Goal: Information Seeking & Learning: Learn about a topic

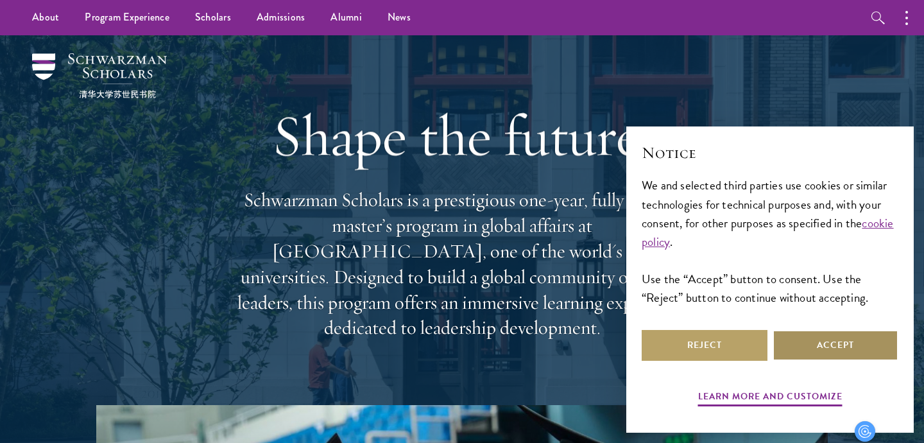
click at [824, 349] on button "Accept" at bounding box center [835, 345] width 126 height 31
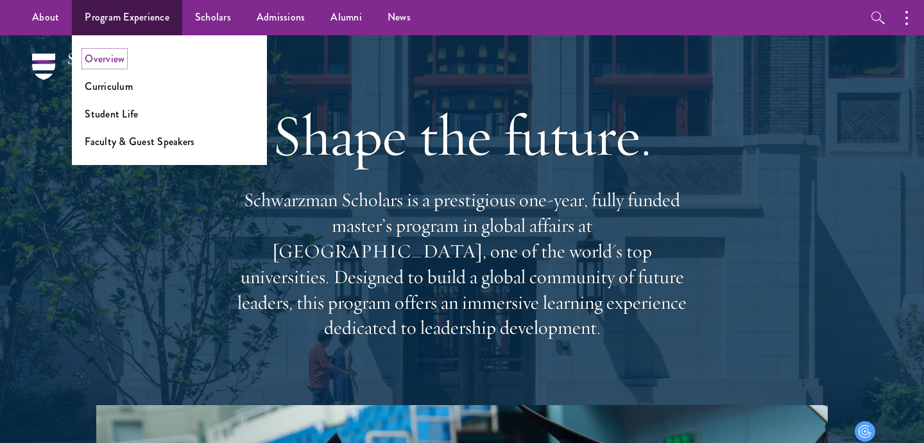
click at [114, 60] on link "Overview" at bounding box center [105, 58] width 40 height 15
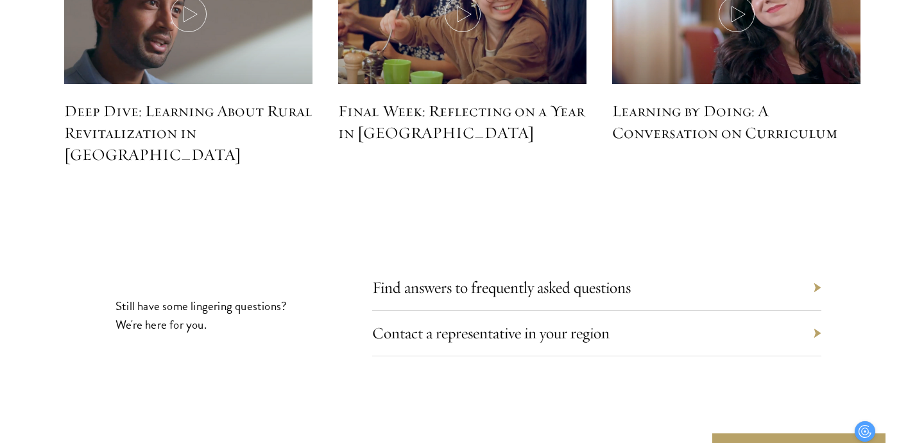
scroll to position [5853, 0]
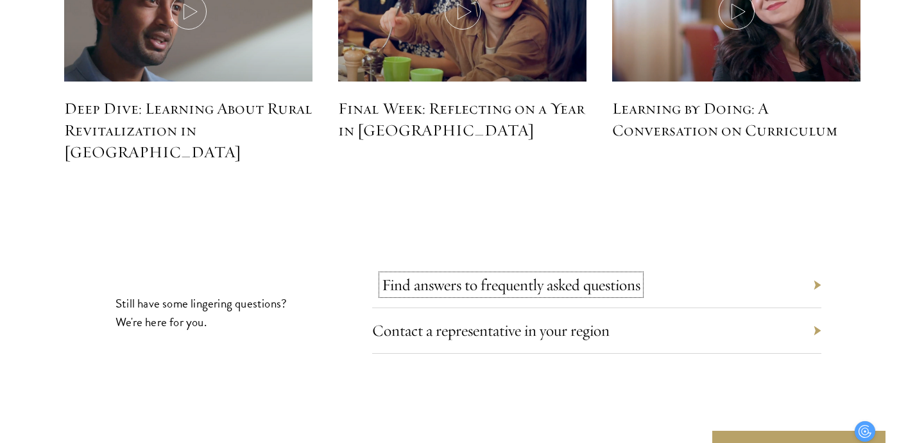
click at [567, 275] on link "Find answers to frequently asked questions" at bounding box center [511, 285] width 259 height 20
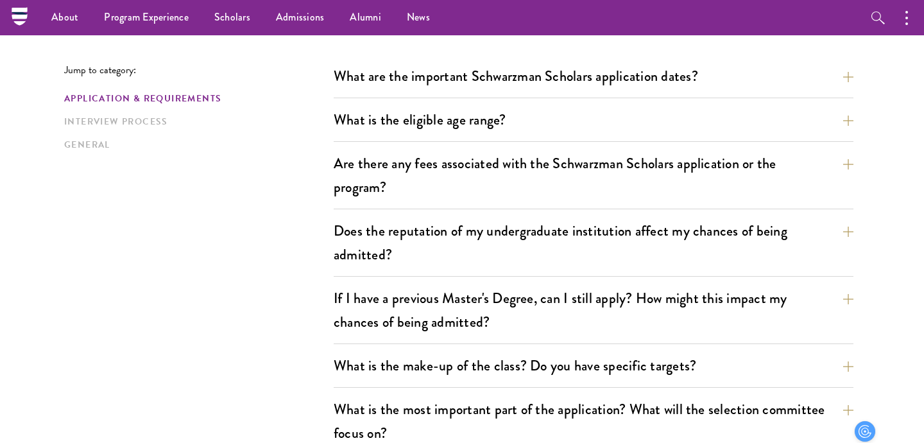
scroll to position [353, 0]
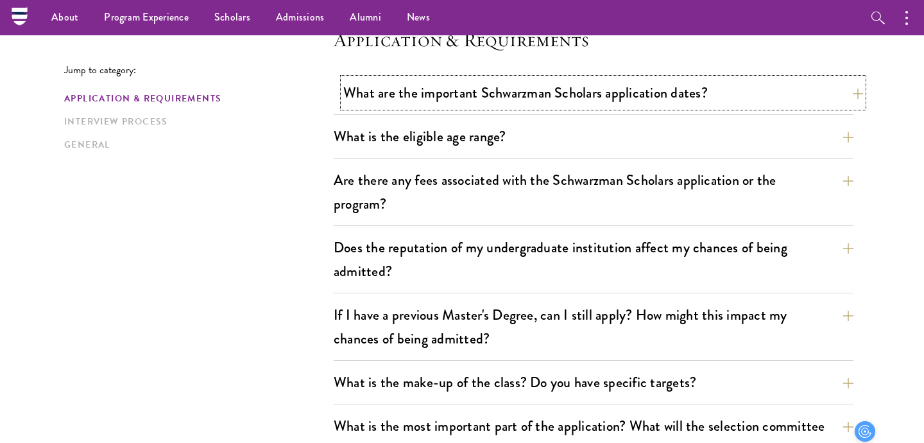
click at [709, 89] on button "What are the important Schwarzman Scholars application dates?" at bounding box center [603, 92] width 520 height 29
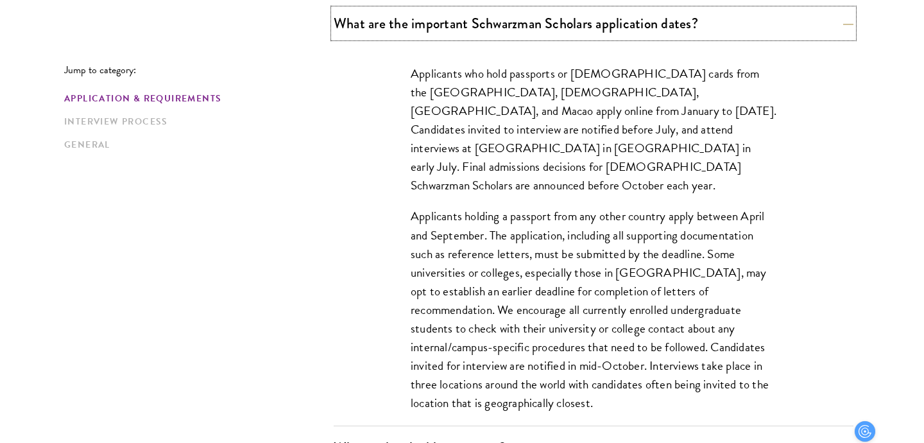
scroll to position [426, 0]
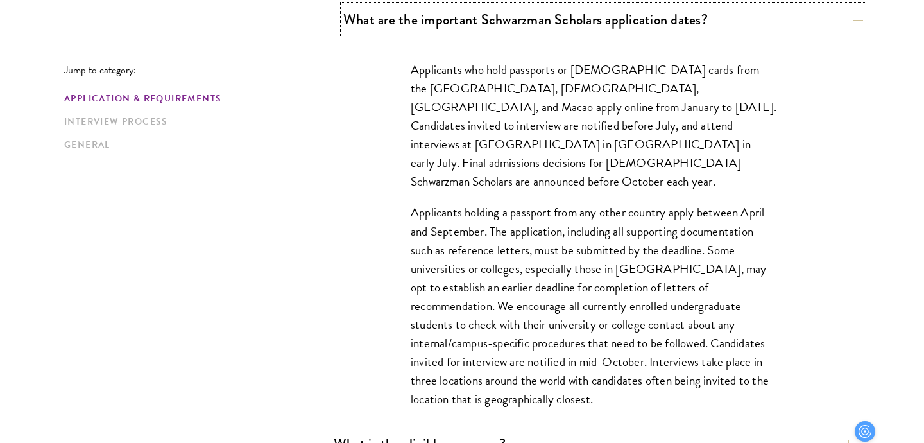
click at [769, 31] on button "What are the important Schwarzman Scholars application dates?" at bounding box center [603, 19] width 520 height 29
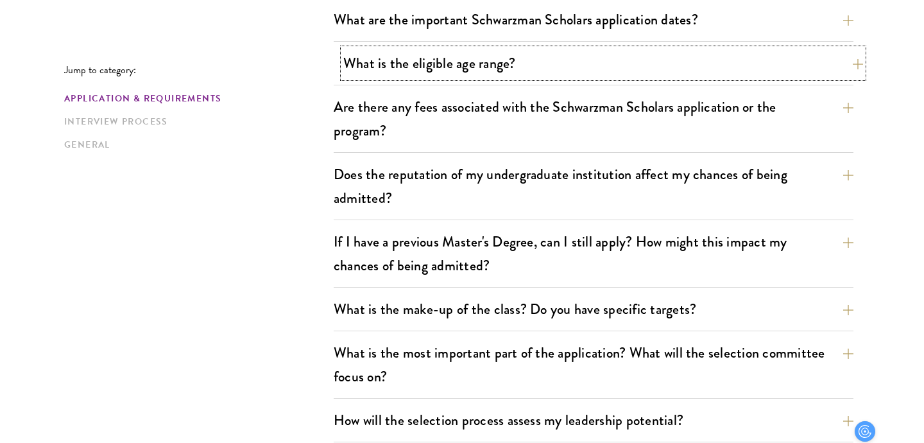
click at [679, 58] on button "What is the eligible age range?" at bounding box center [603, 63] width 520 height 29
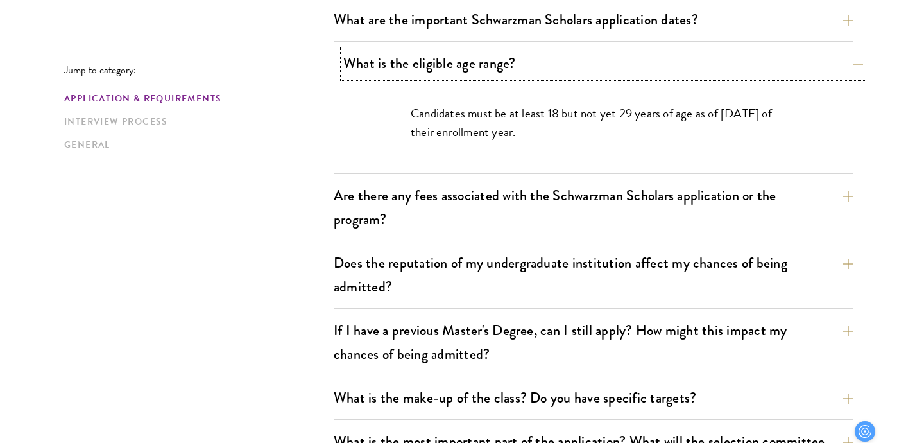
click at [679, 58] on button "What is the eligible age range?" at bounding box center [603, 63] width 520 height 29
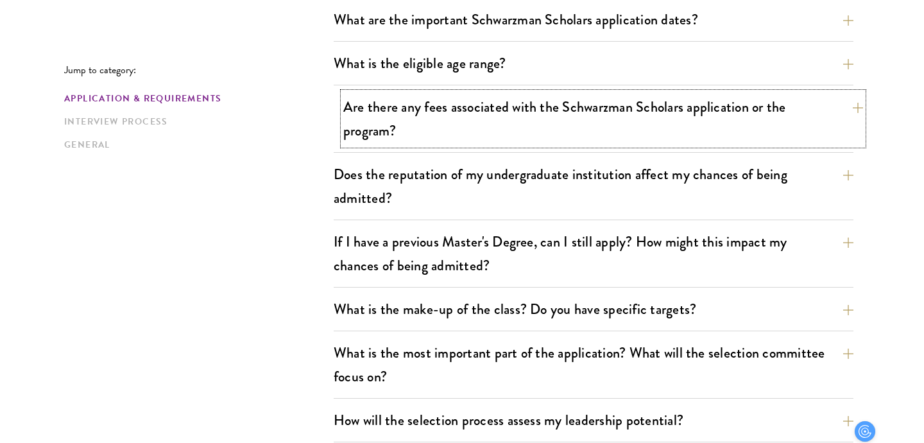
click at [596, 123] on button "Are there any fees associated with the Schwarzman Scholars application or the p…" at bounding box center [603, 118] width 520 height 53
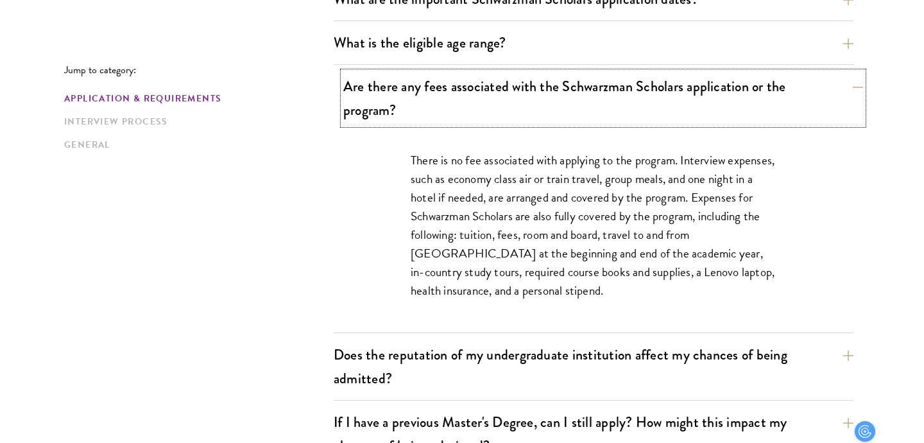
scroll to position [447, 0]
click at [592, 105] on button "Are there any fees associated with the Schwarzman Scholars application or the p…" at bounding box center [603, 97] width 520 height 53
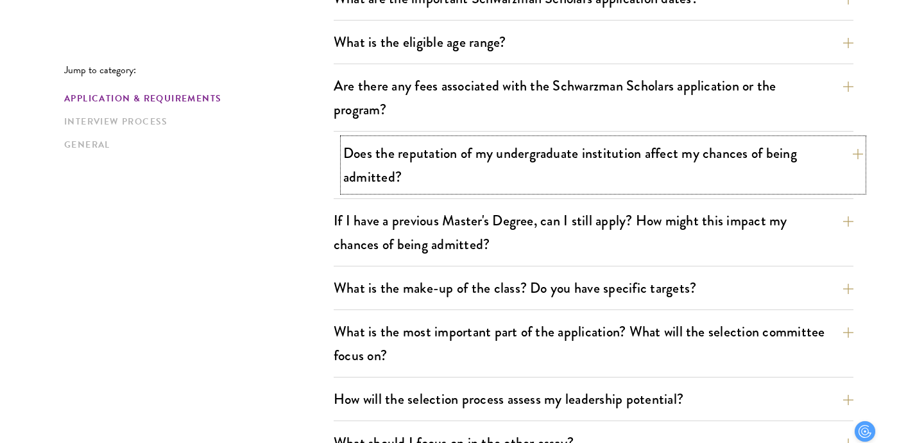
click at [579, 152] on button "Does the reputation of my undergraduate institution affect my chances of being …" at bounding box center [603, 165] width 520 height 53
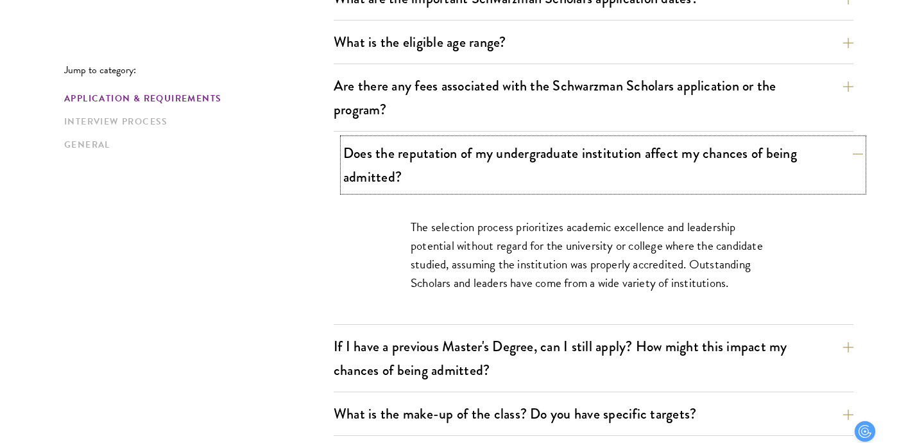
click at [579, 152] on button "Does the reputation of my undergraduate institution affect my chances of being …" at bounding box center [603, 165] width 520 height 53
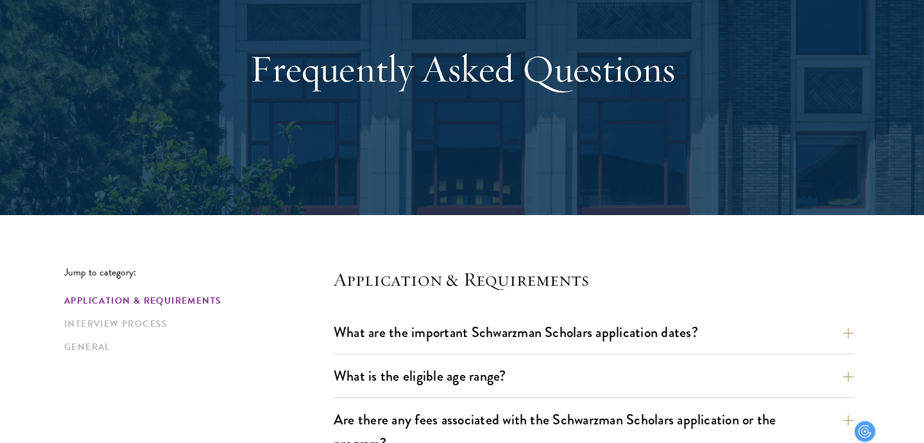
scroll to position [0, 0]
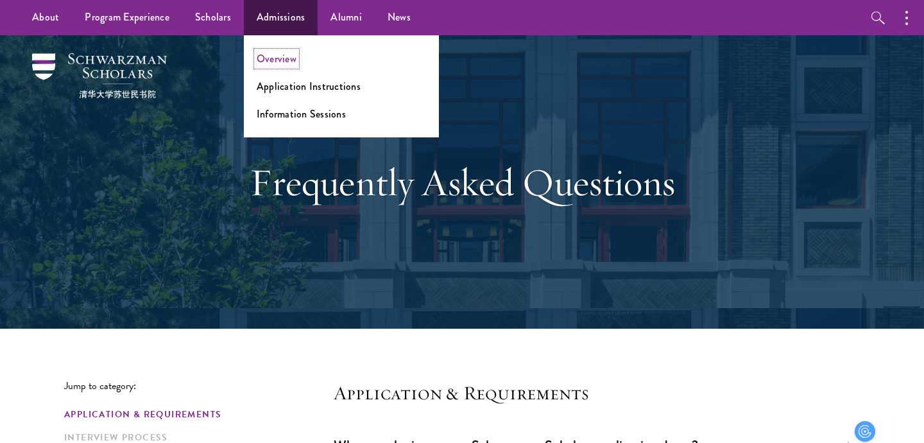
click at [280, 56] on link "Overview" at bounding box center [277, 58] width 40 height 15
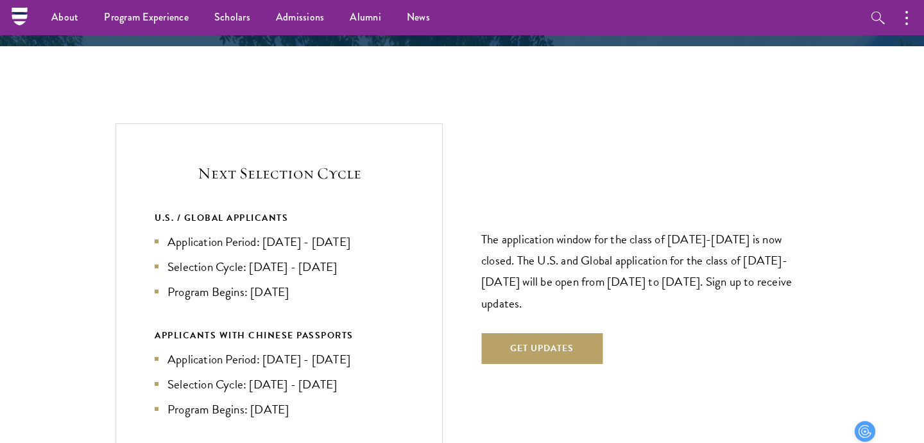
scroll to position [2646, 0]
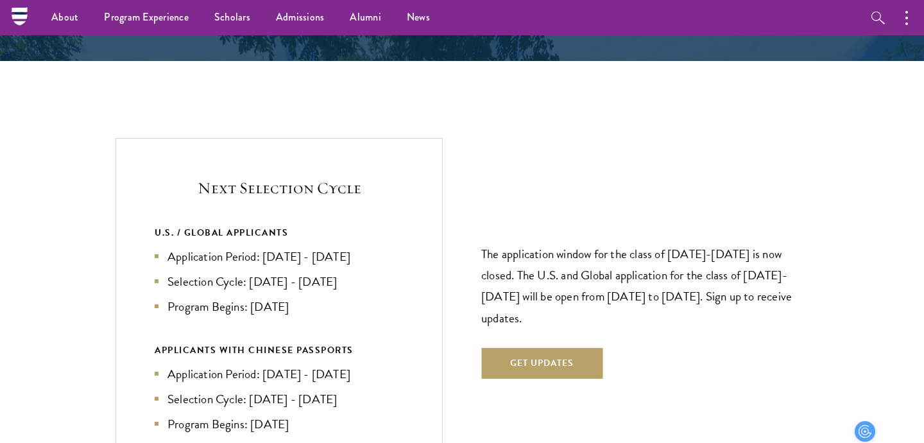
drag, startPoint x: 386, startPoint y: 228, endPoint x: 267, endPoint y: 233, distance: 118.8
click at [267, 247] on li "Application Period: [DATE] - [DATE]" at bounding box center [279, 256] width 249 height 19
drag, startPoint x: 298, startPoint y: 282, endPoint x: 253, endPoint y: 282, distance: 45.6
click at [253, 297] on li "Program Begins: [DATE]" at bounding box center [279, 306] width 249 height 19
click at [307, 297] on li "Program Begins: [DATE]" at bounding box center [279, 306] width 249 height 19
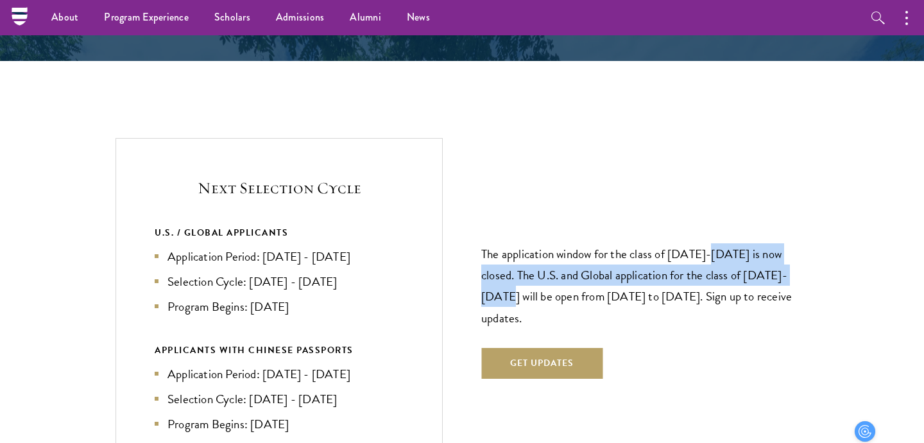
drag, startPoint x: 717, startPoint y: 229, endPoint x: 792, endPoint y: 235, distance: 75.3
click at [792, 243] on p "The application window for the class of [DATE]-[DATE] is now closed. The U.S. a…" at bounding box center [644, 285] width 327 height 85
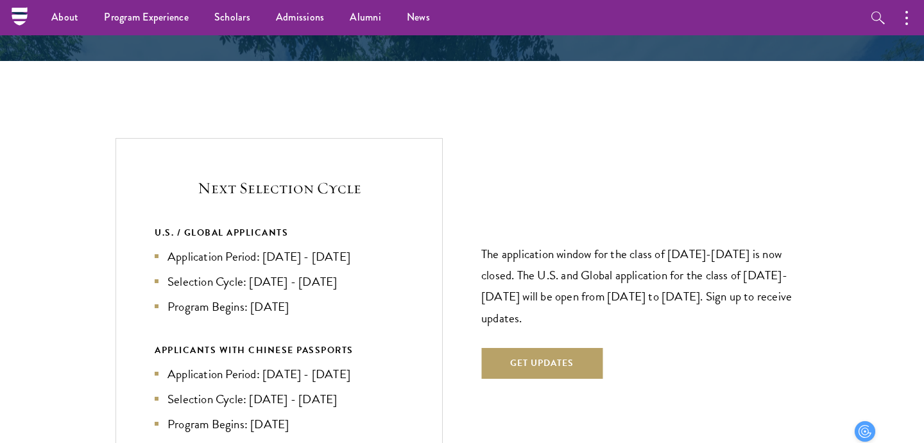
click at [670, 259] on p "The application window for the class of [DATE]-[DATE] is now closed. The U.S. a…" at bounding box center [644, 285] width 327 height 85
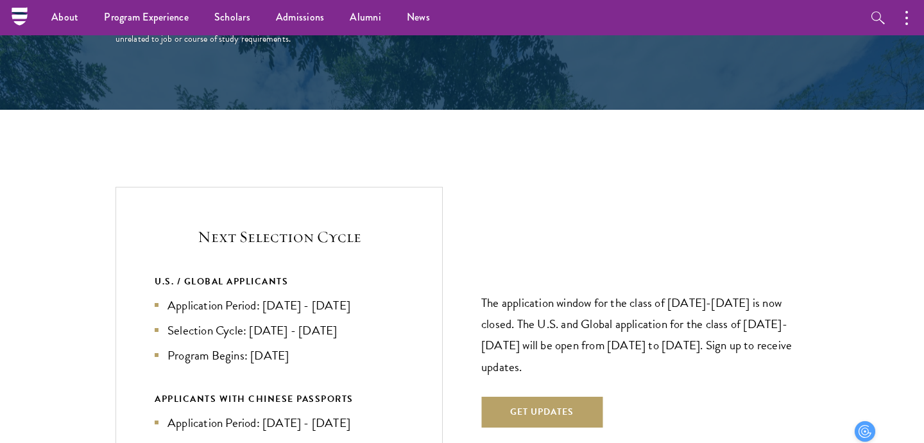
scroll to position [2184, 0]
